Goal: Navigation & Orientation: Find specific page/section

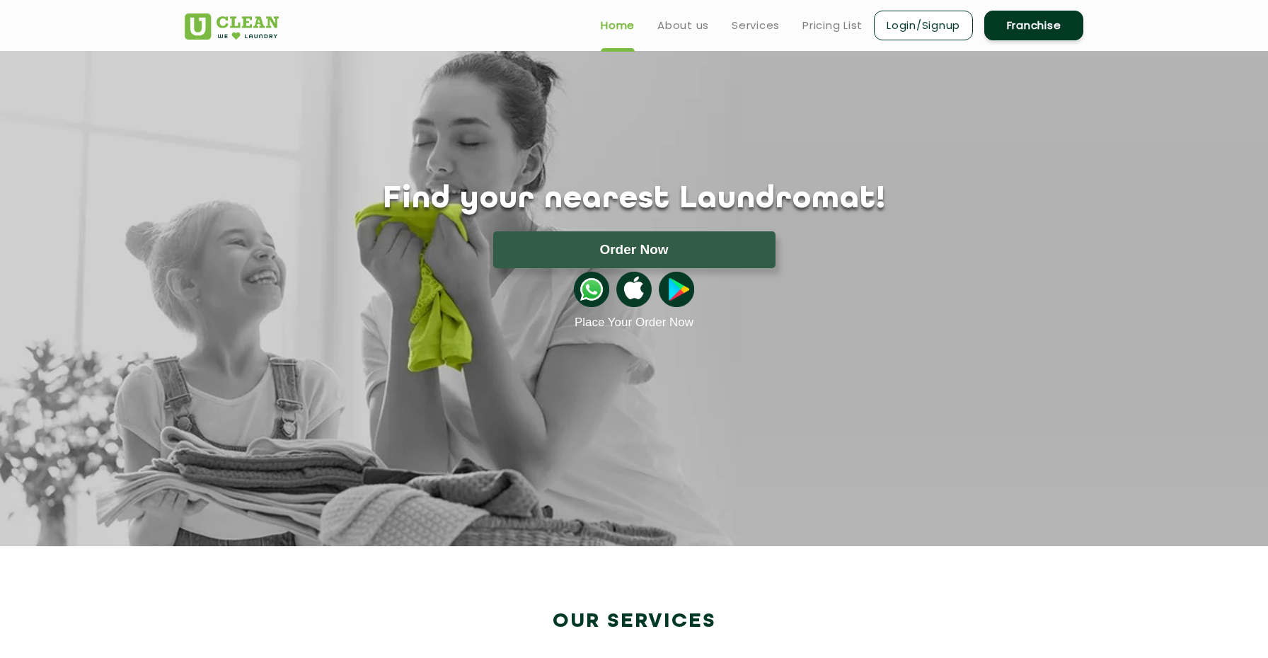
click at [262, 28] on img at bounding box center [232, 26] width 94 height 26
click at [1029, 27] on link "Franchise" at bounding box center [1033, 26] width 99 height 30
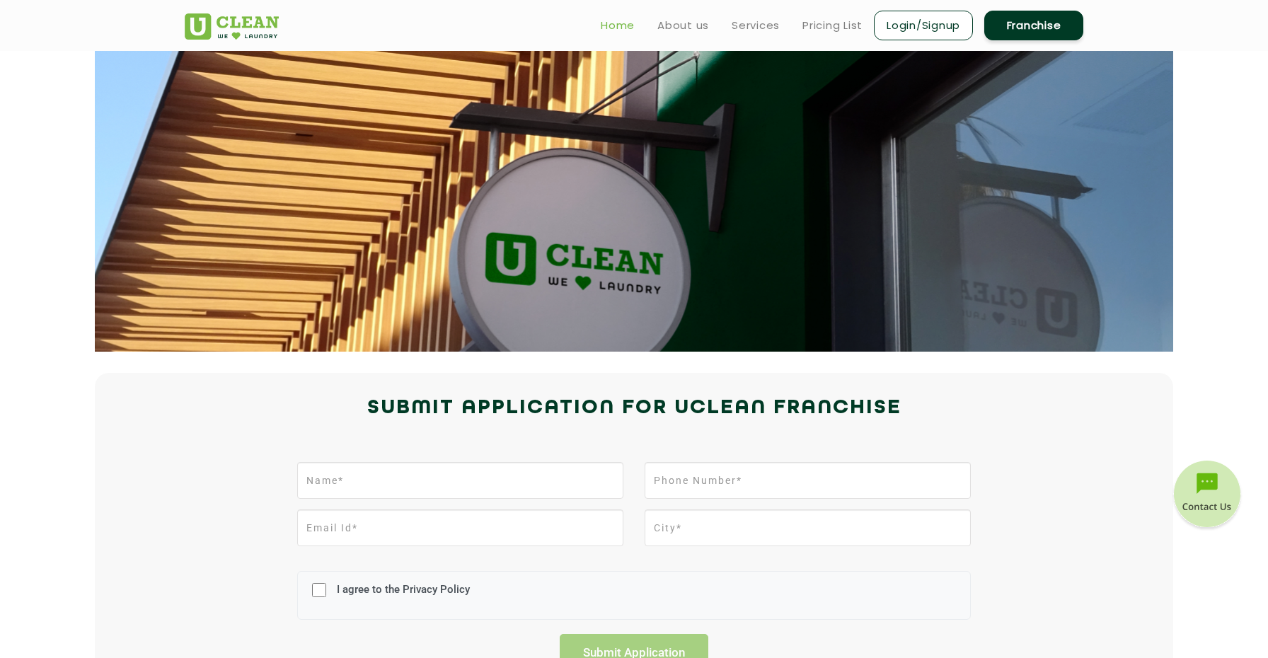
click at [613, 18] on link "Home" at bounding box center [618, 25] width 34 height 17
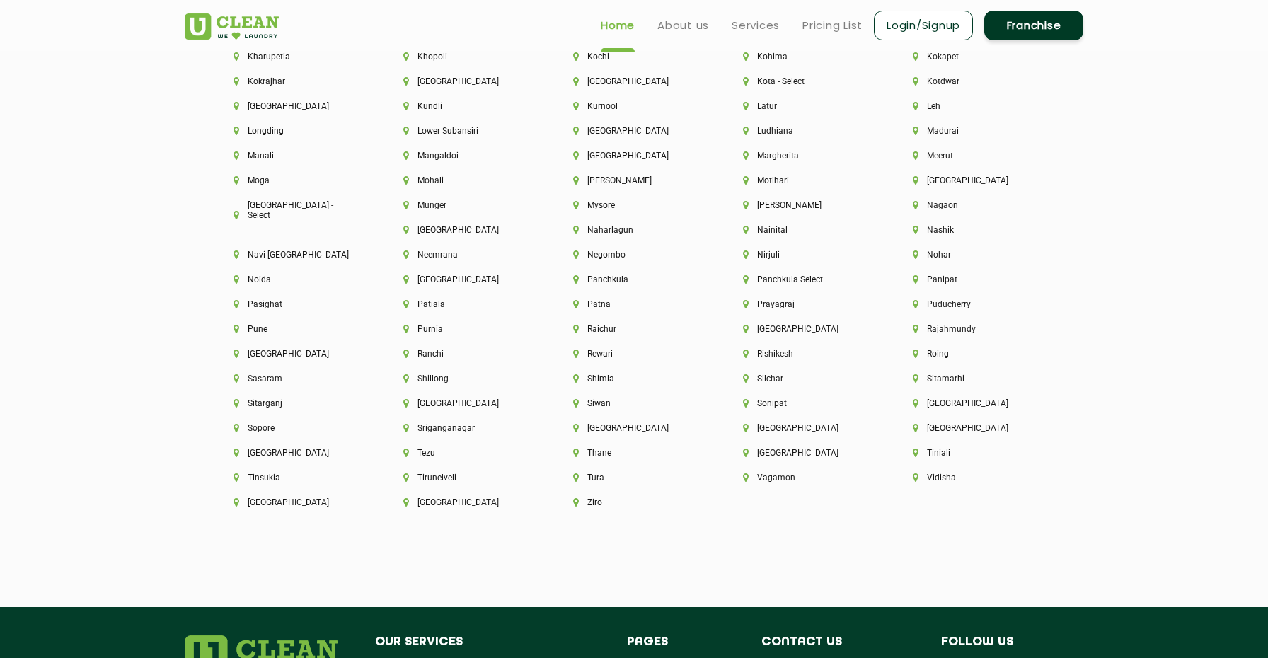
scroll to position [3434, 0]
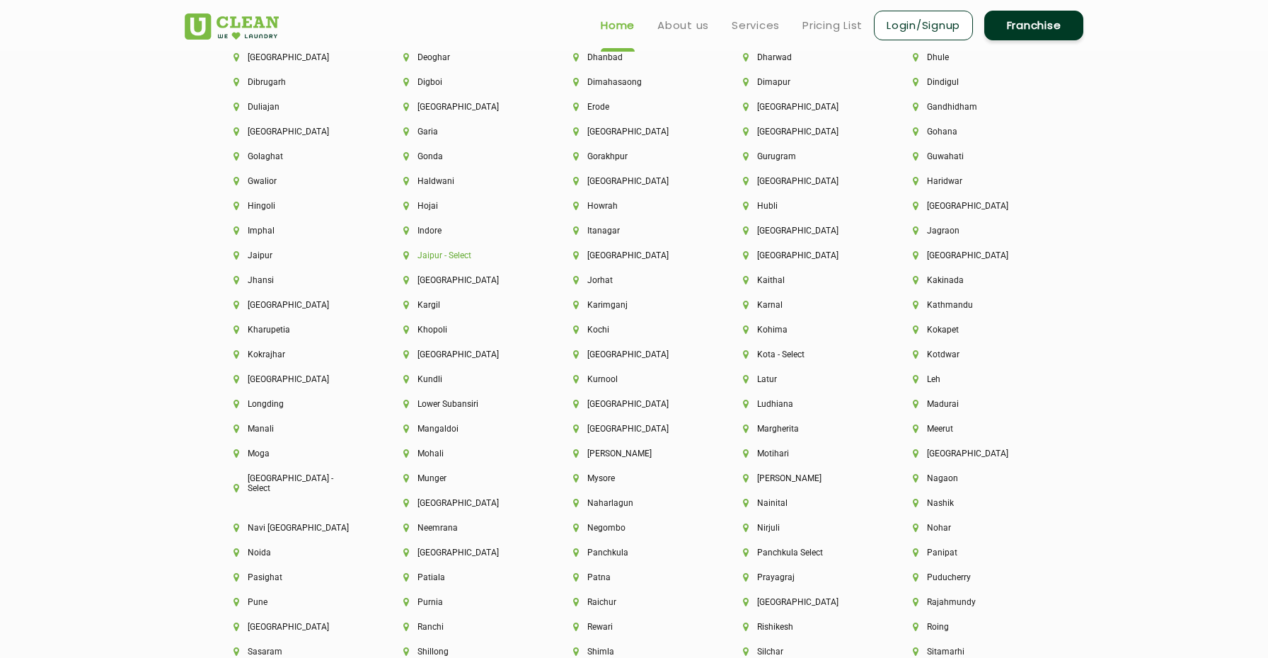
click at [452, 250] on li "Jaipur - Select" at bounding box center [464, 255] width 122 height 10
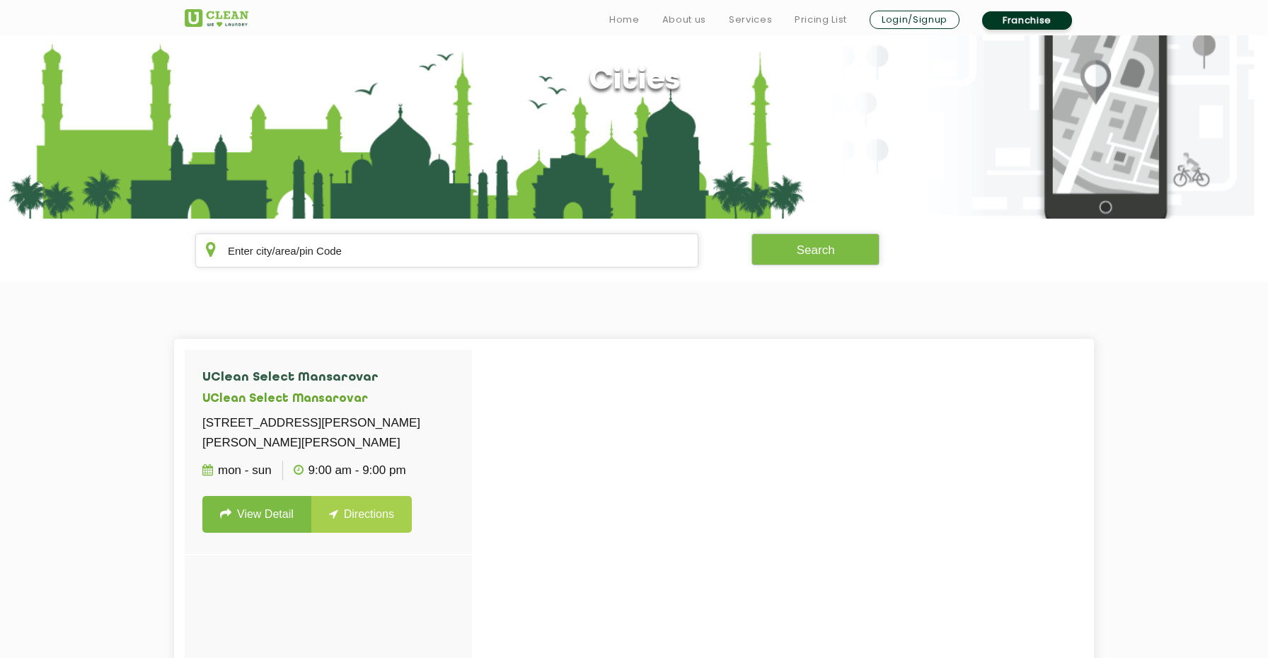
scroll to position [108, 0]
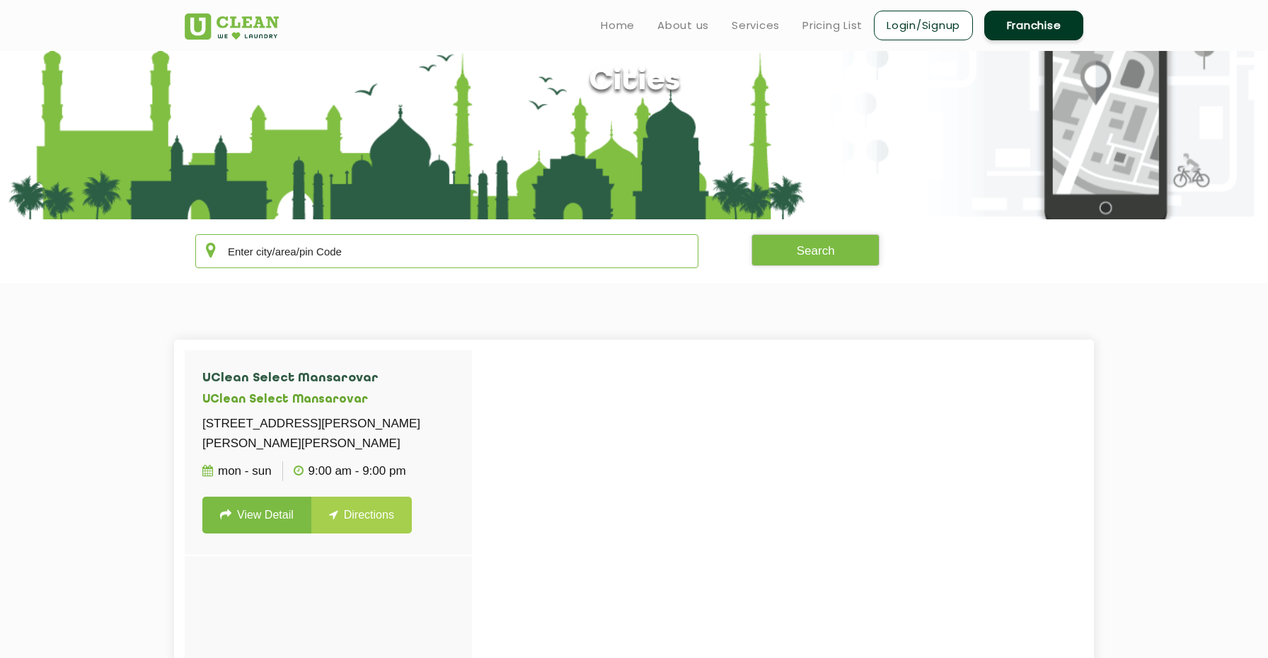
click at [417, 238] on input "text" at bounding box center [446, 251] width 503 height 34
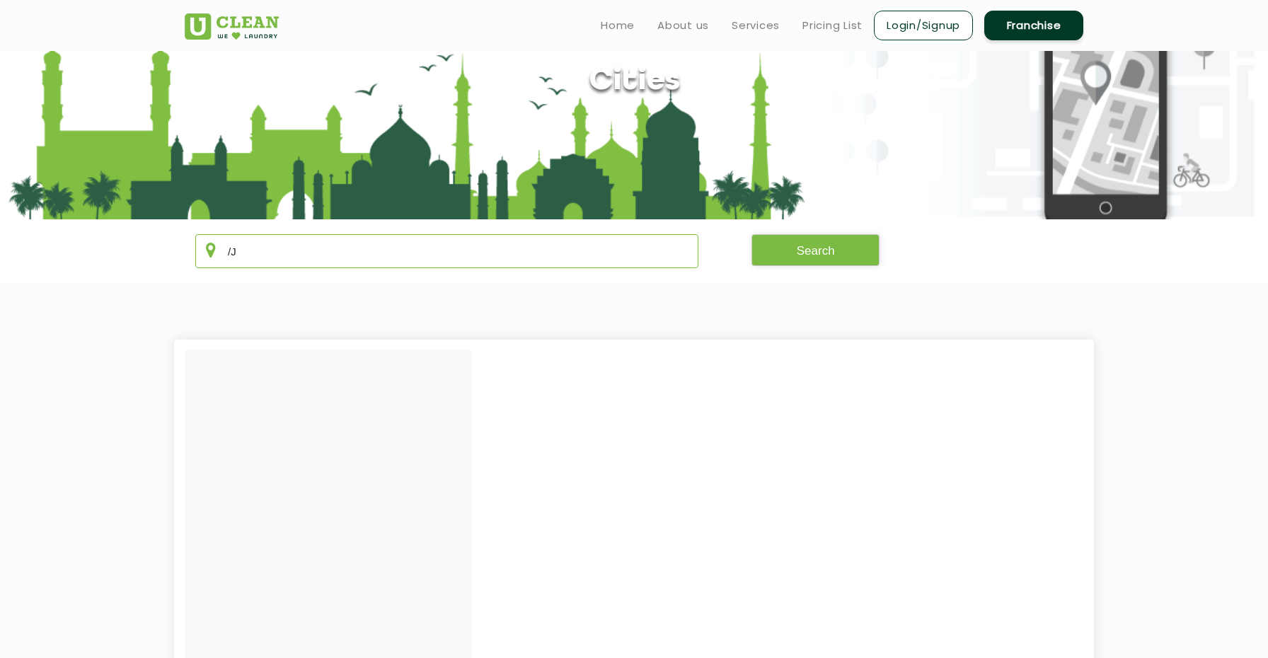
type input "/"
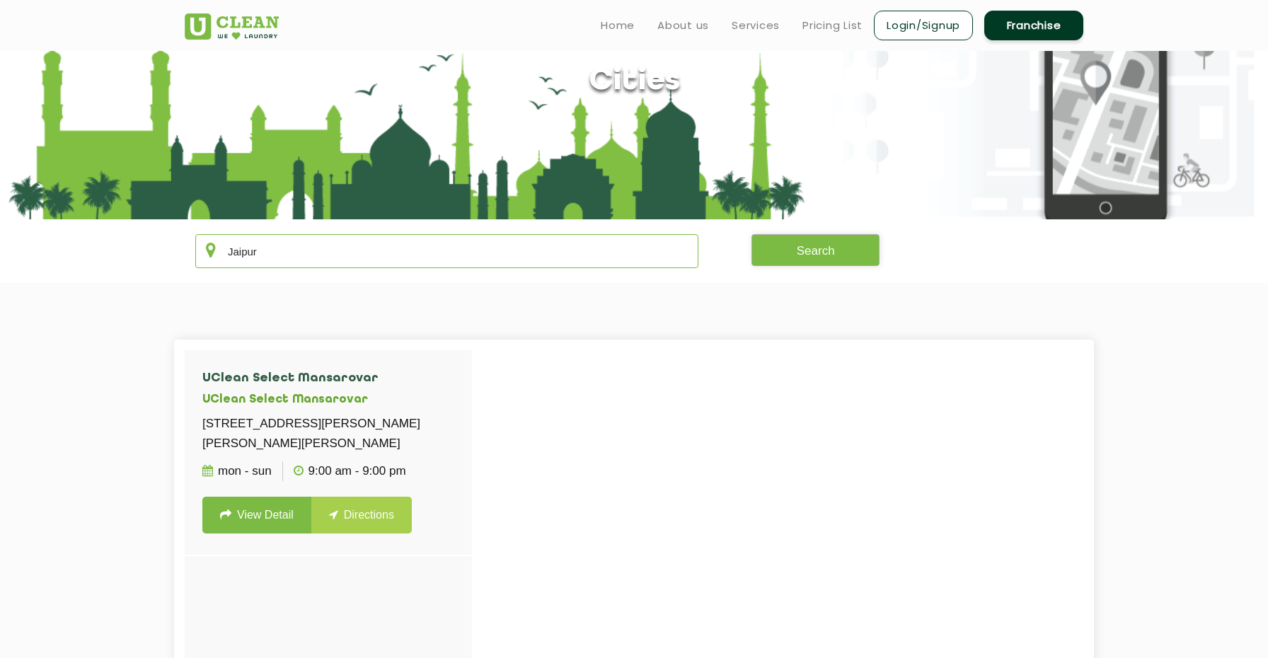
type input "Jaipur"
click at [777, 246] on button "Search" at bounding box center [815, 250] width 129 height 32
click at [461, 255] on input "Jaipur" at bounding box center [446, 251] width 503 height 34
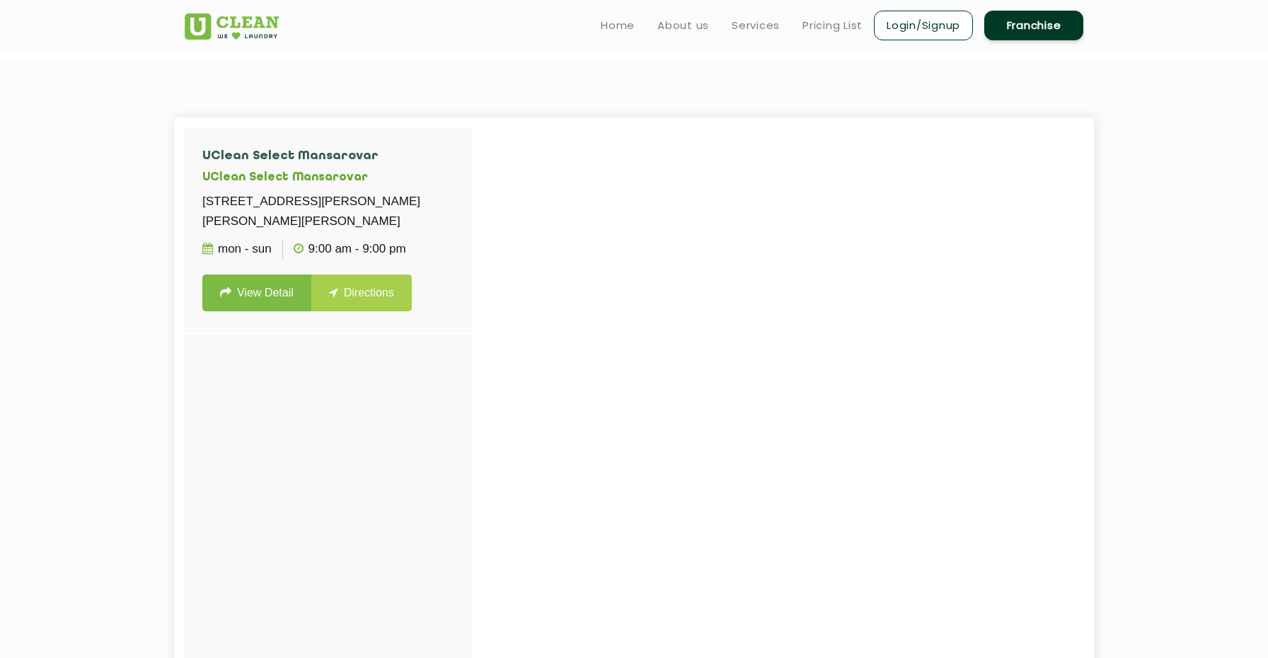
scroll to position [115, 0]
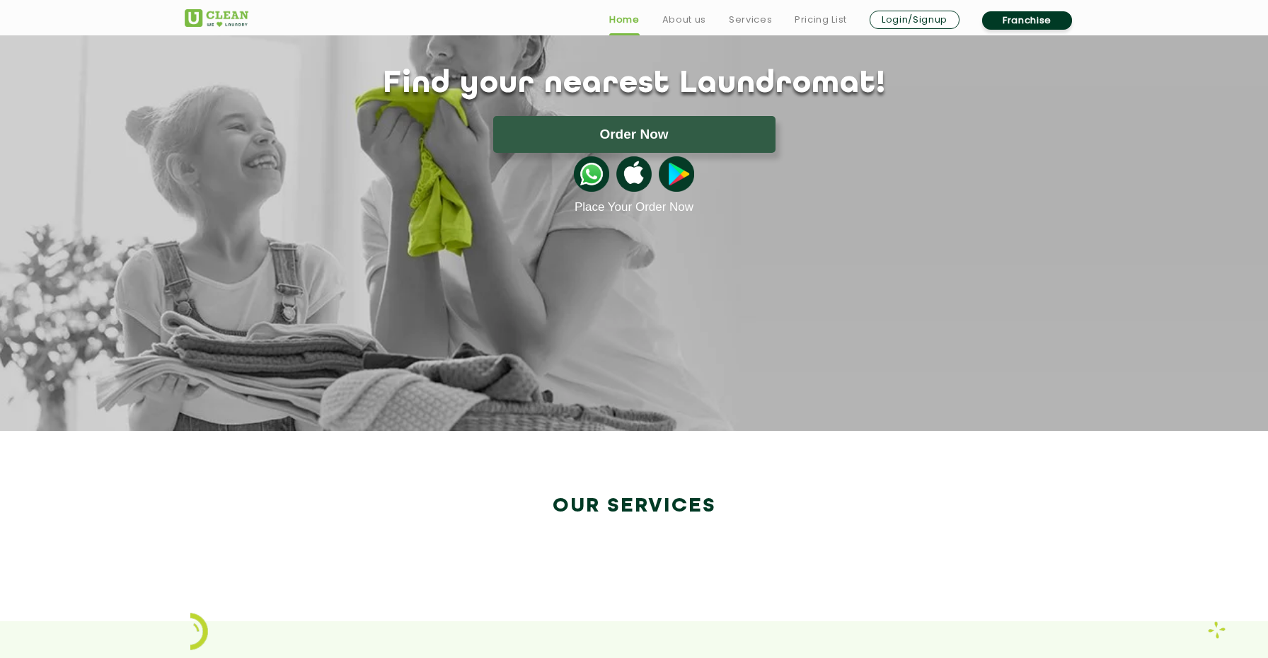
scroll to position [2324, 0]
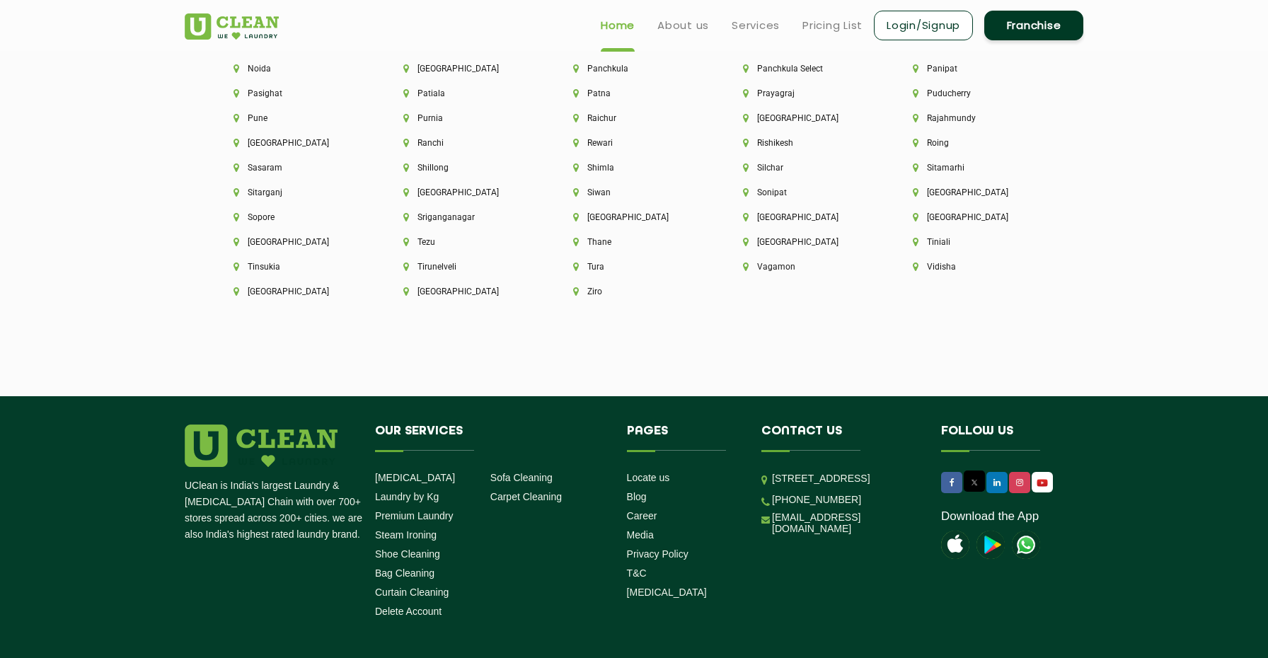
scroll to position [3361, 0]
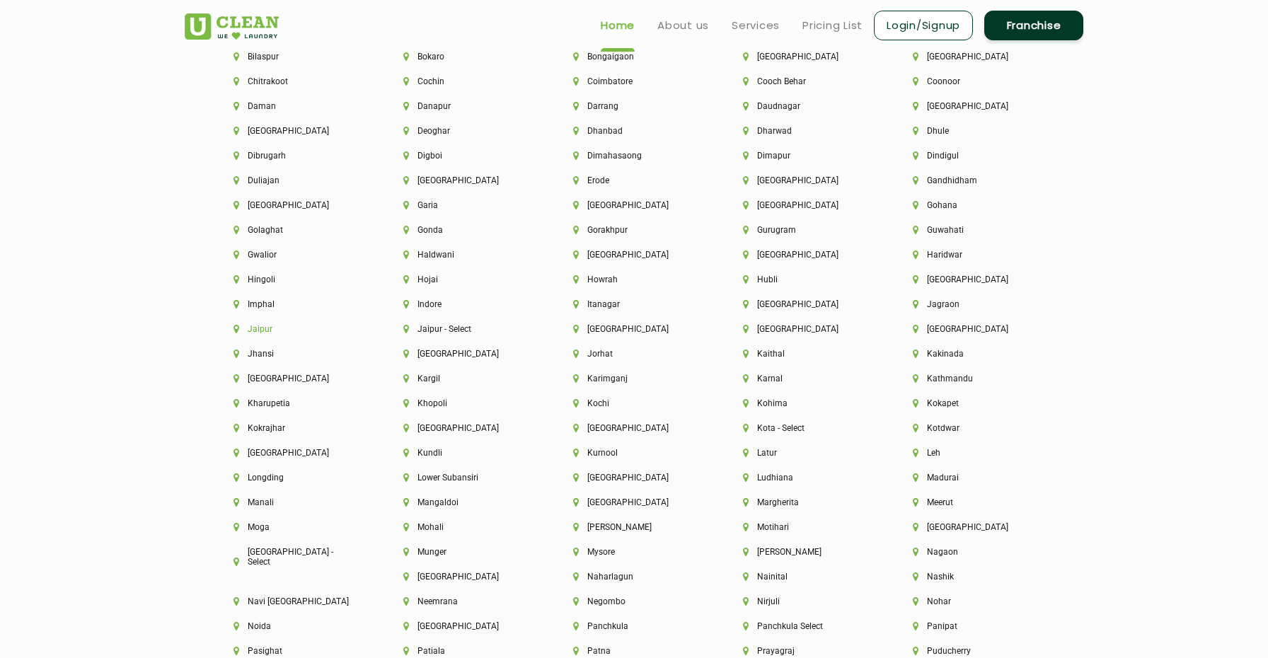
click at [273, 330] on li "Jaipur" at bounding box center [294, 329] width 122 height 10
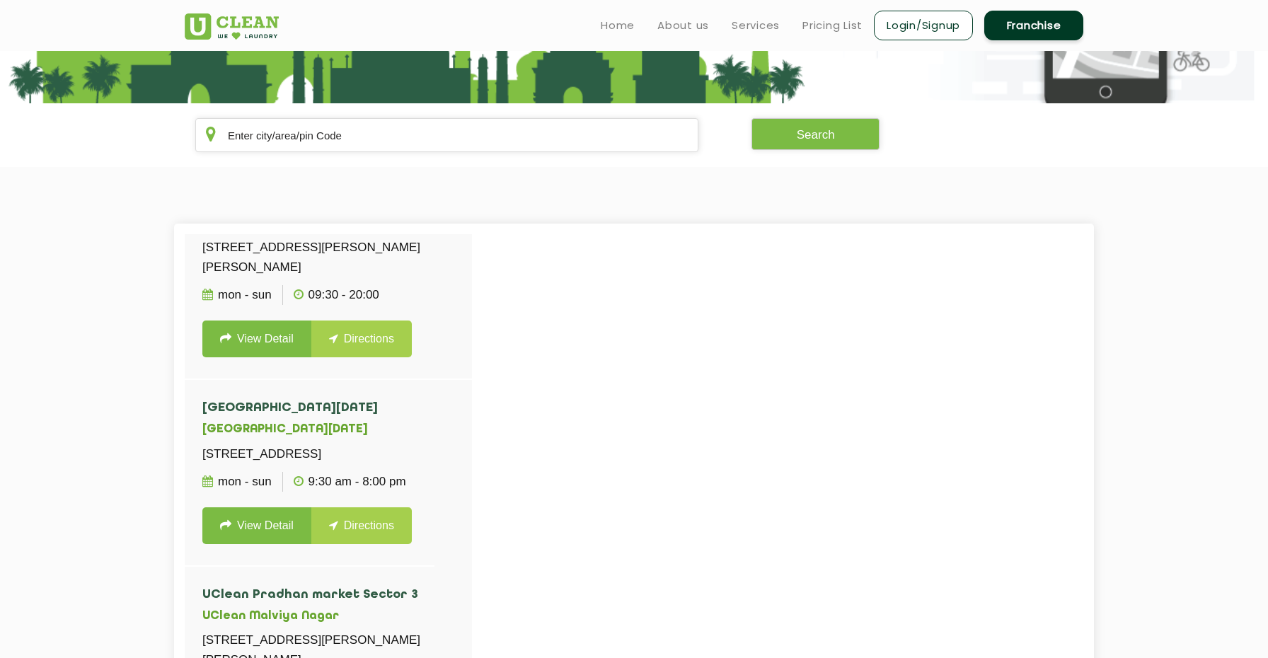
scroll to position [447, 0]
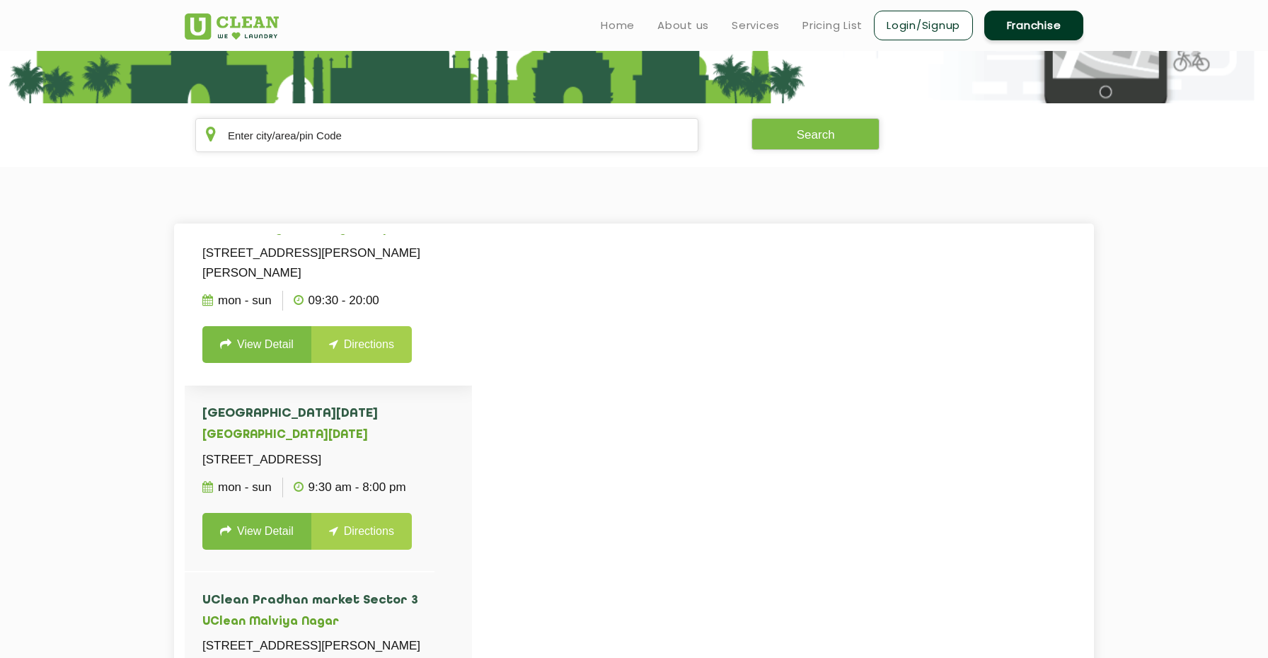
click at [390, 363] on link "Directions" at bounding box center [361, 344] width 100 height 37
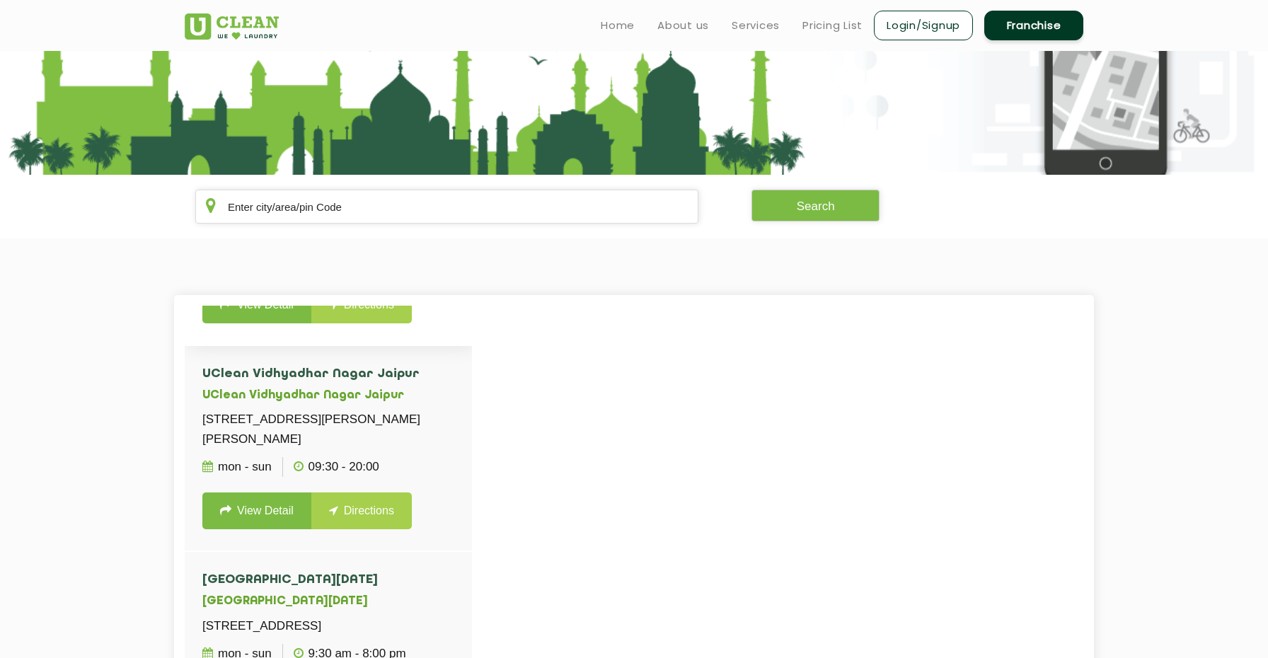
scroll to position [356, 0]
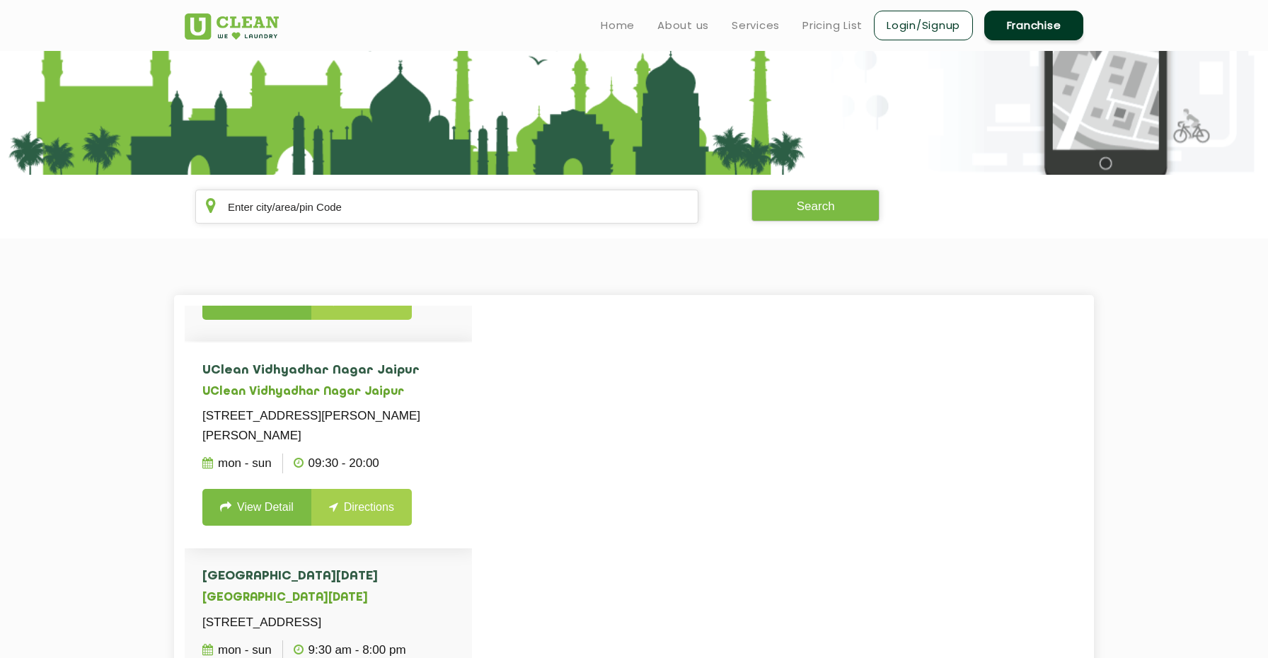
click at [360, 526] on link "Directions" at bounding box center [361, 507] width 100 height 37
